Goal: Check status: Check status

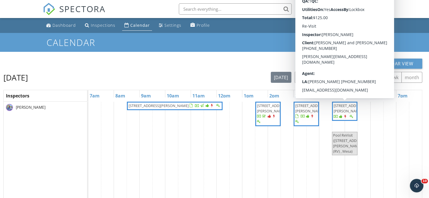
click at [347, 112] on span "10308 E Nichols Ave (RV) , Mesa 85209" at bounding box center [349, 108] width 32 height 10
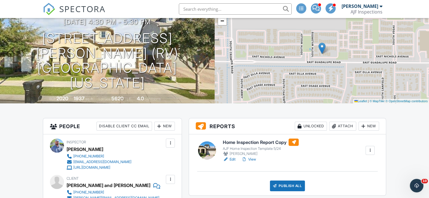
scroll to position [113, 0]
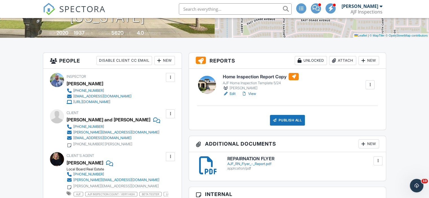
click at [250, 91] on link "View" at bounding box center [248, 94] width 15 height 6
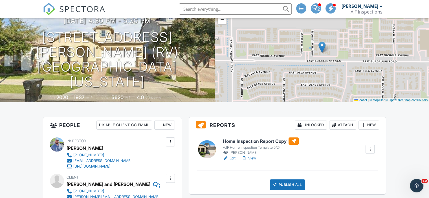
scroll to position [113, 0]
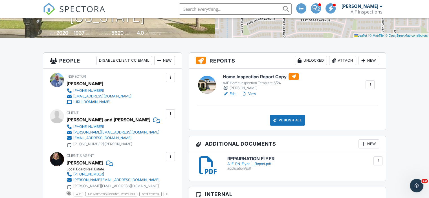
click at [252, 92] on link "View" at bounding box center [248, 94] width 15 height 6
